Goal: Information Seeking & Learning: Learn about a topic

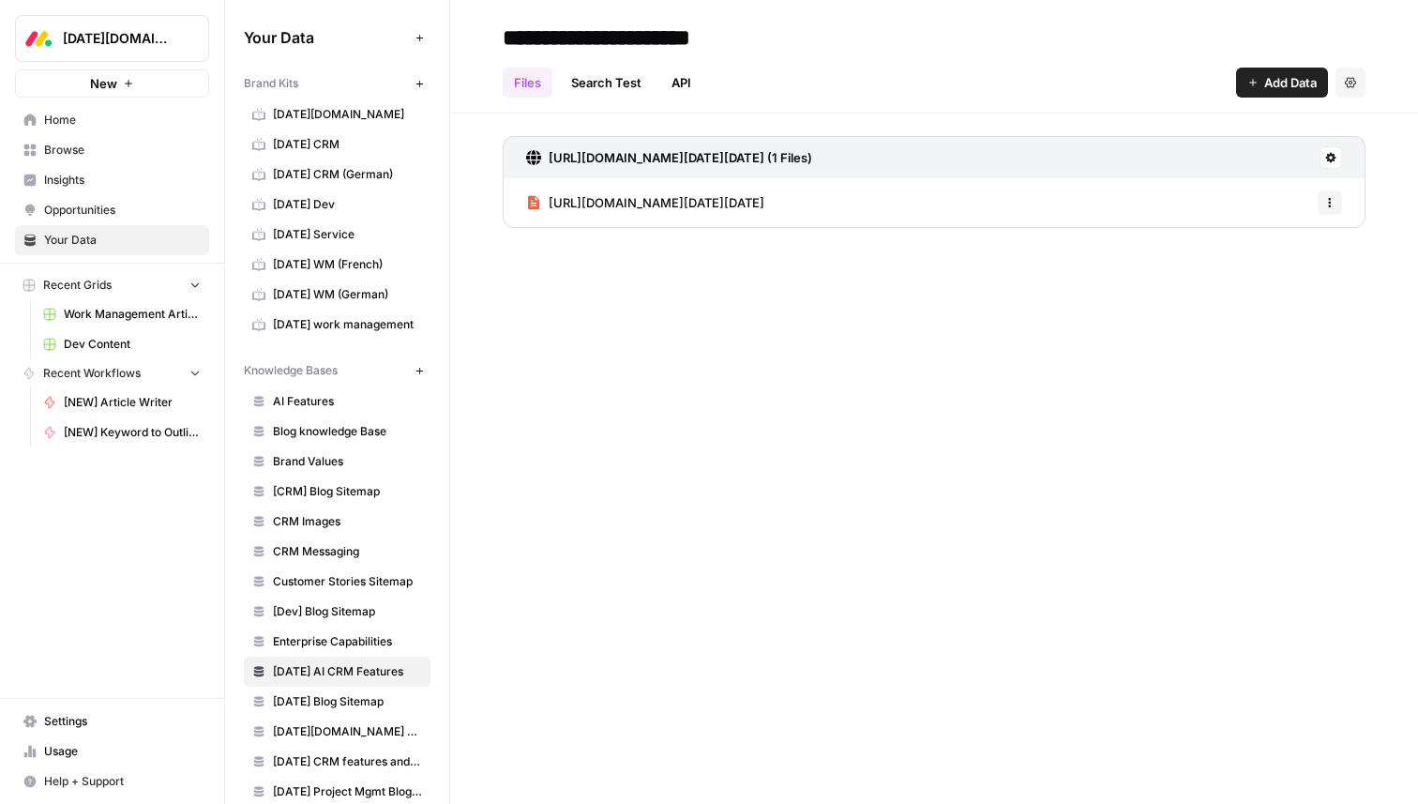
click at [308, 114] on span "[DATE][DOMAIN_NAME]" at bounding box center [347, 114] width 149 height 17
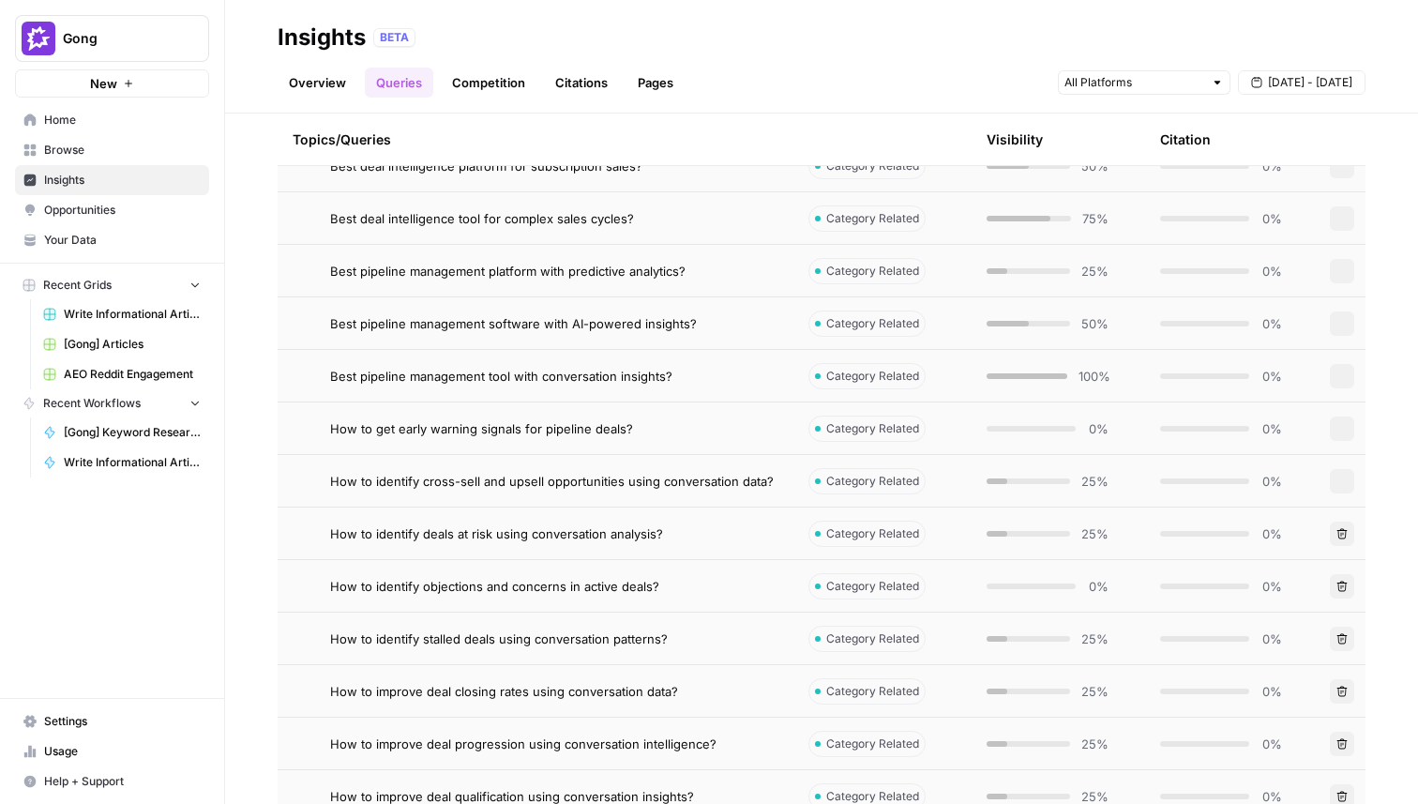
scroll to position [133, 0]
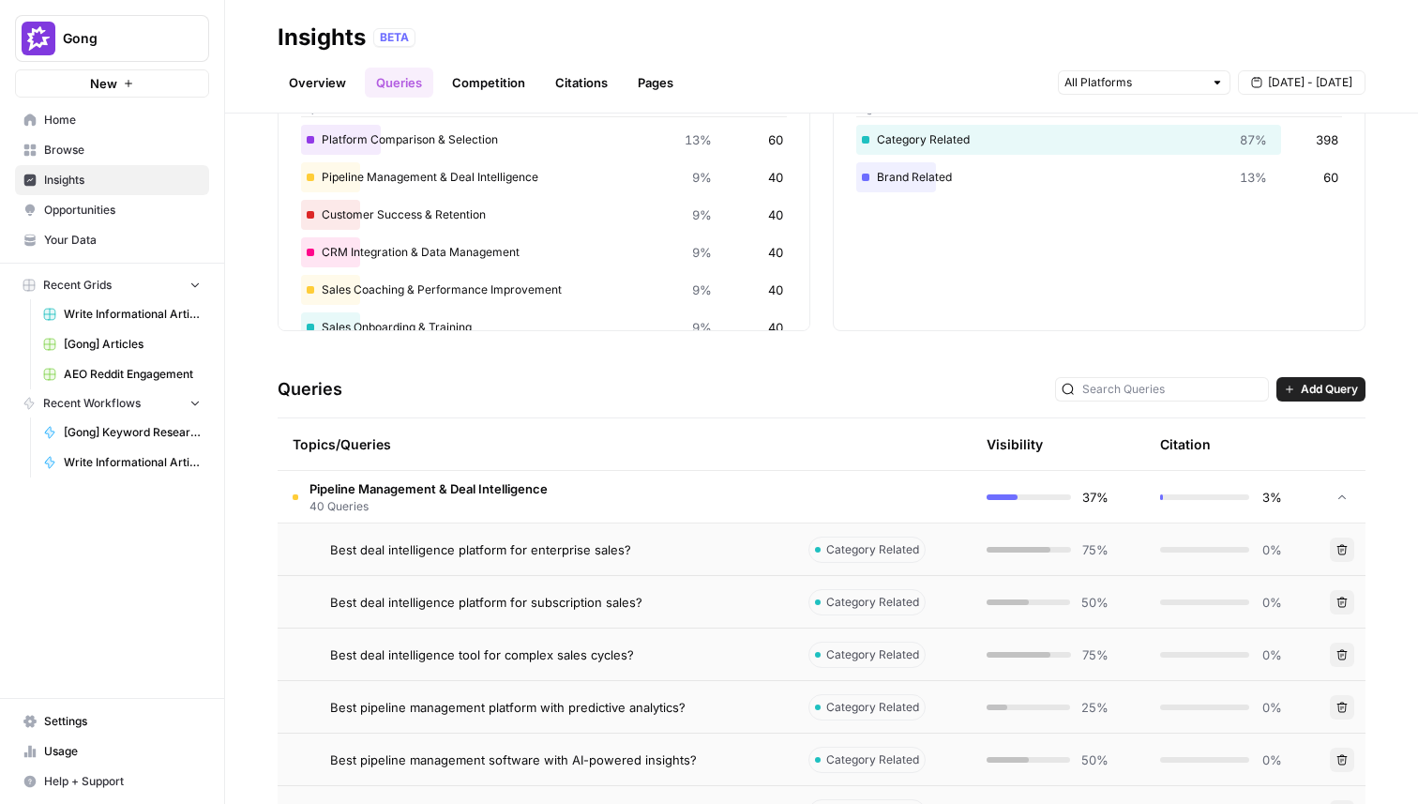
click at [459, 555] on span "Best deal intelligence platform for enterprise sales?" at bounding box center [480, 549] width 301 height 19
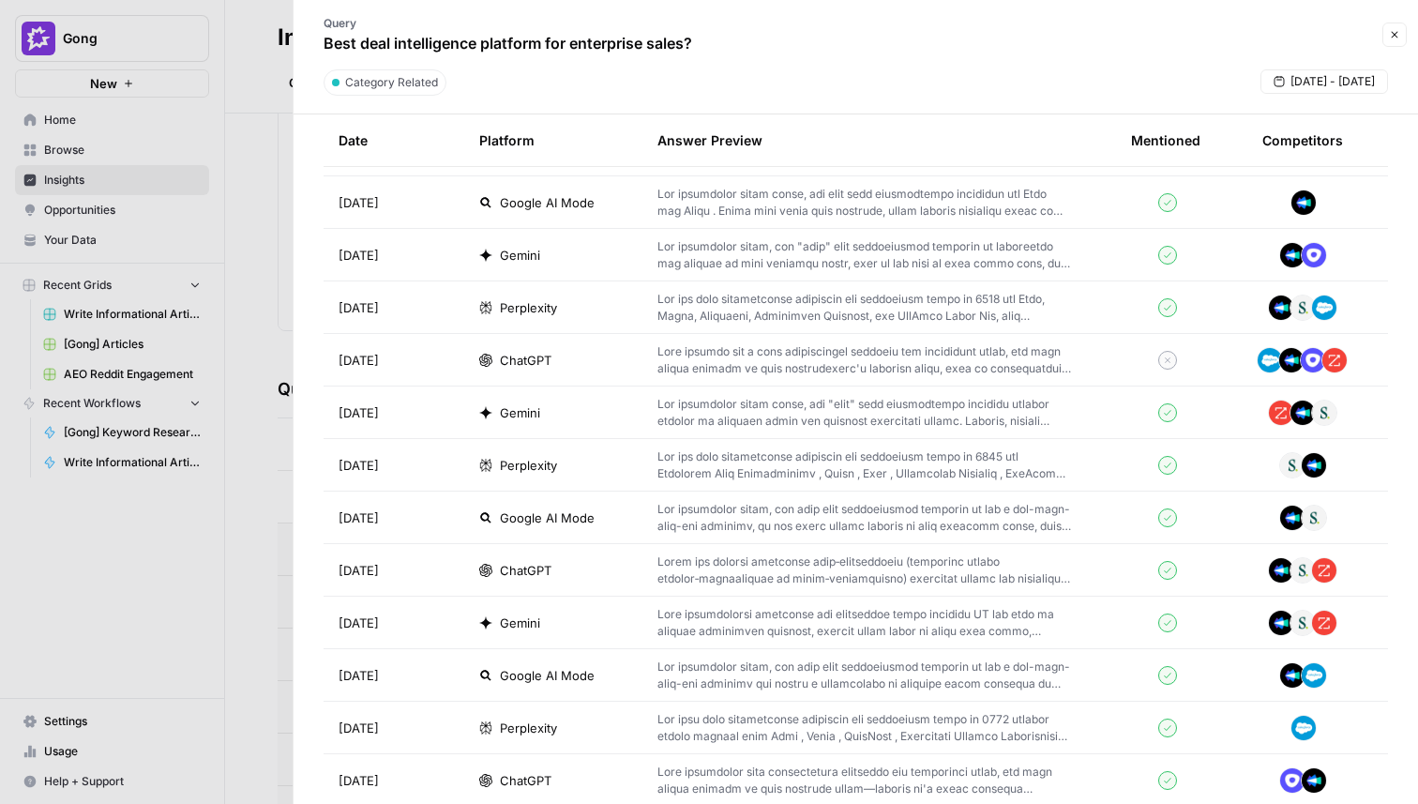
scroll to position [1646, 0]
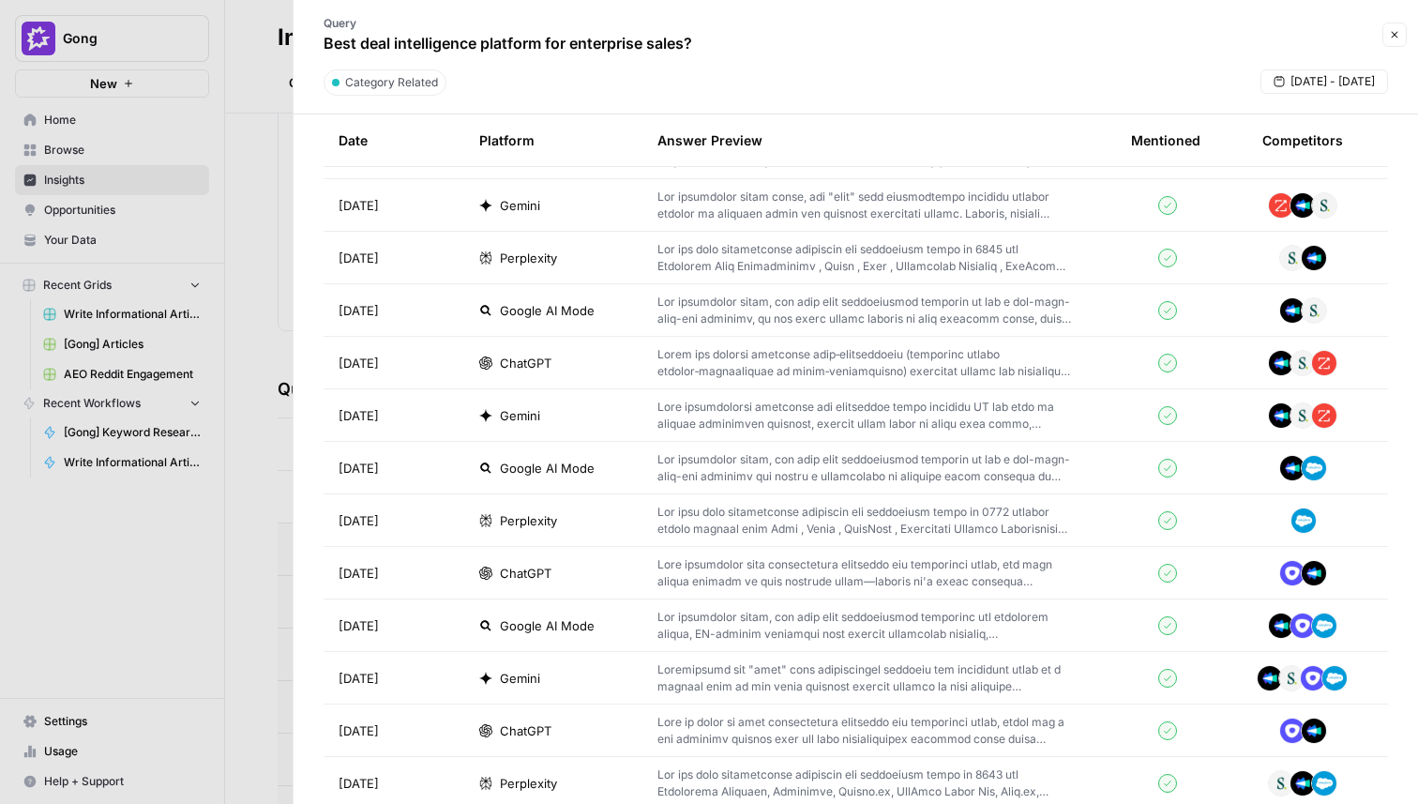
click at [918, 415] on p at bounding box center [863, 415] width 413 height 34
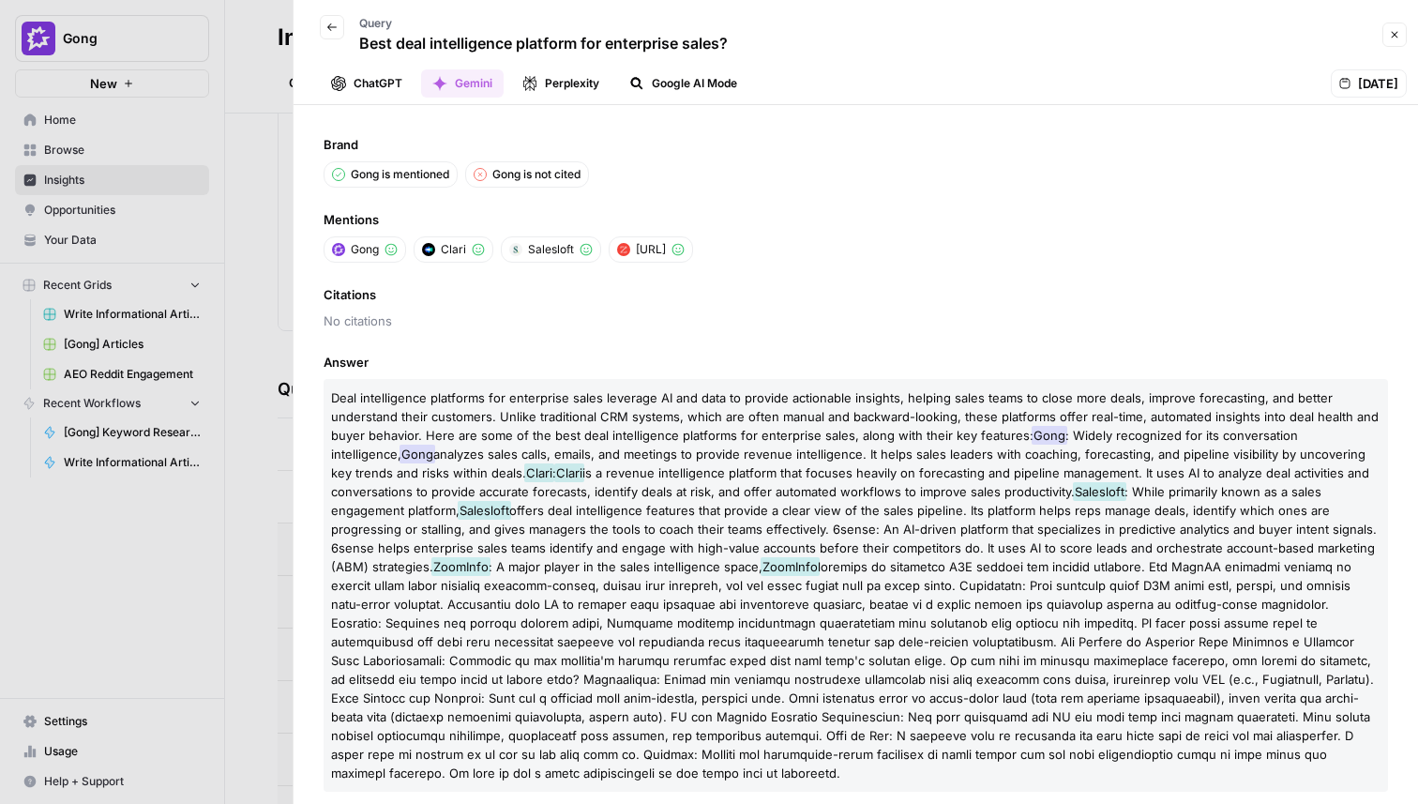
click at [670, 322] on span "No citations" at bounding box center [855, 320] width 1064 height 19
